Goal: Information Seeking & Learning: Learn about a topic

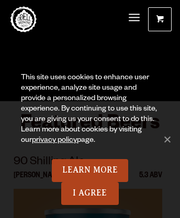
scroll to position [3126, 0]
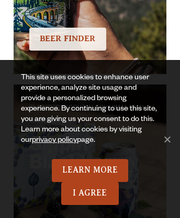
click at [67, 34] on span "BEER FINDER" at bounding box center [68, 38] width 56 height 9
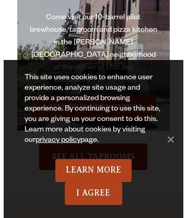
scroll to position [2888, 0]
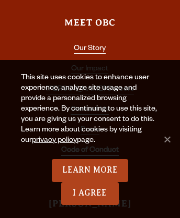
click at [89, 147] on link "Code of Conduct" at bounding box center [89, 151] width 57 height 9
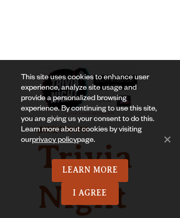
scroll to position [2660, 0]
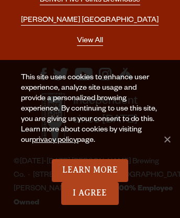
scroll to position [3132, 0]
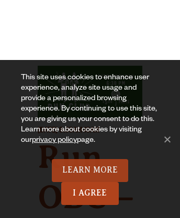
click at [89, 171] on link "Learn More" at bounding box center [90, 170] width 77 height 23
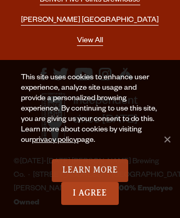
scroll to position [3470, 0]
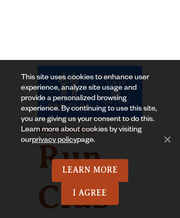
scroll to position [4122, 0]
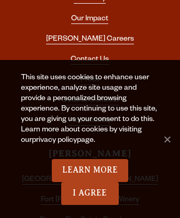
click at [43, 141] on link "privacy policy" at bounding box center [54, 141] width 45 height 8
